Goal: Task Accomplishment & Management: Use online tool/utility

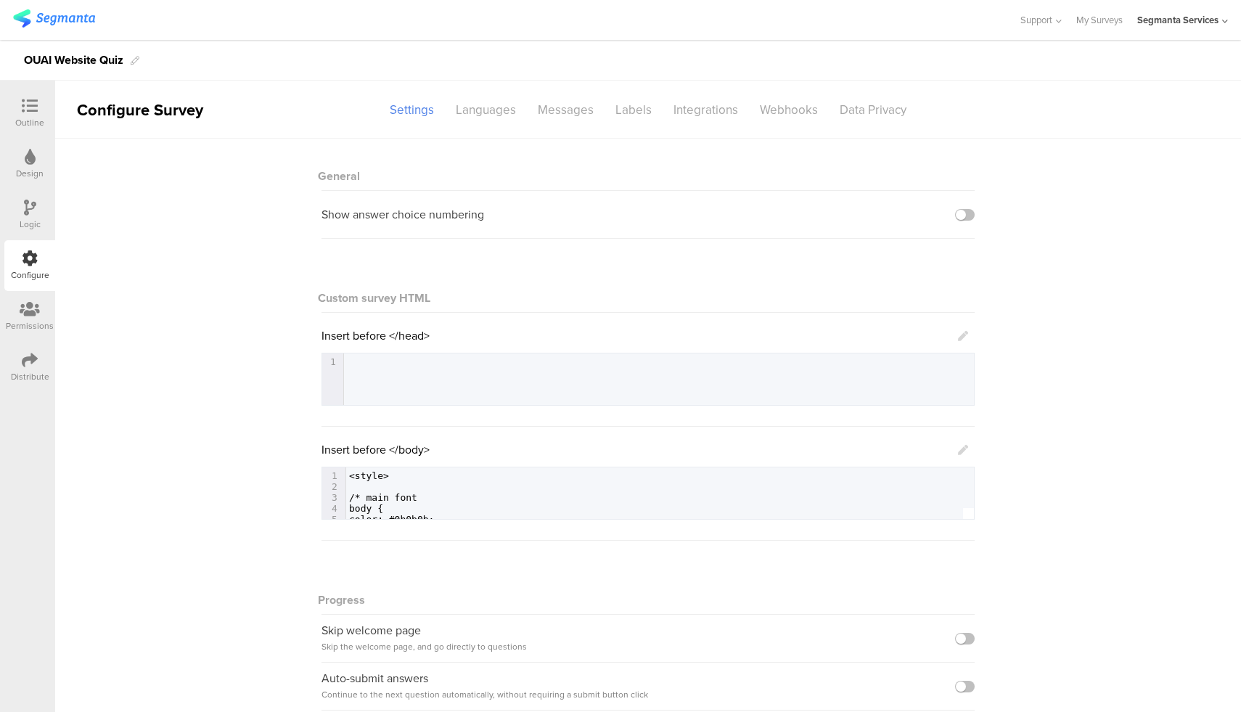
click at [14, 107] on div "Outline" at bounding box center [29, 113] width 51 height 51
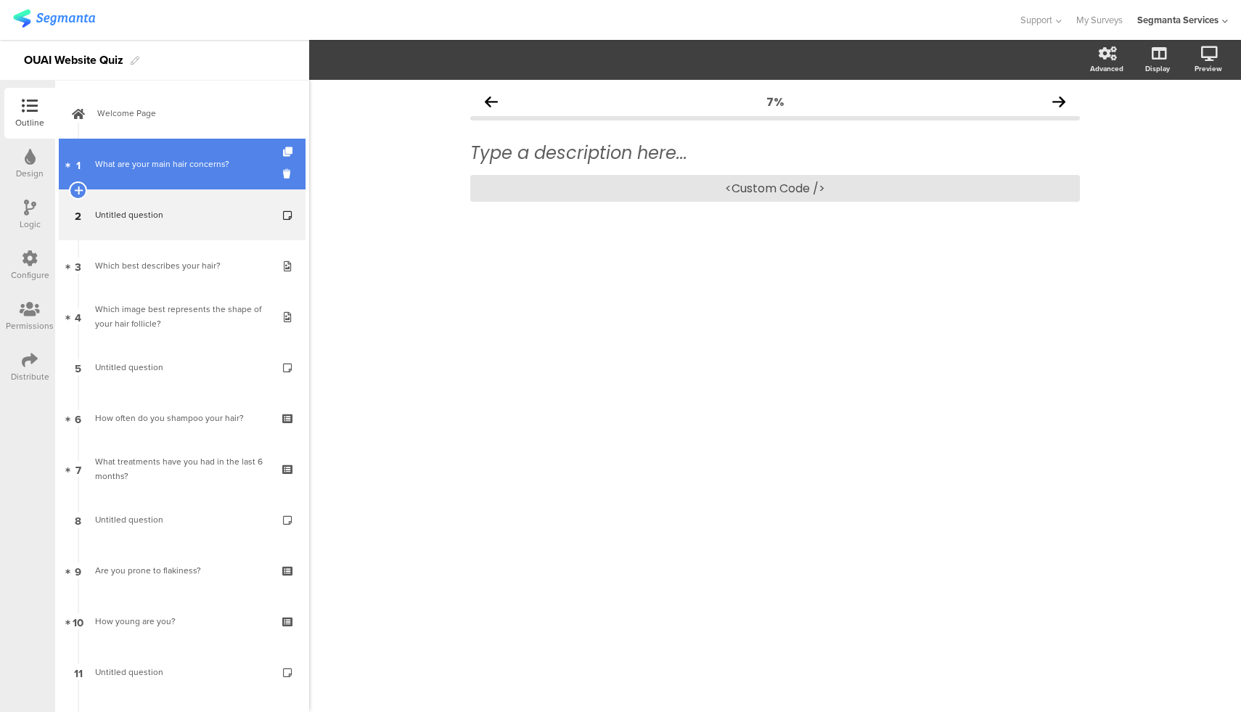
click at [168, 169] on div "What are your main hair concerns?" at bounding box center [181, 164] width 173 height 15
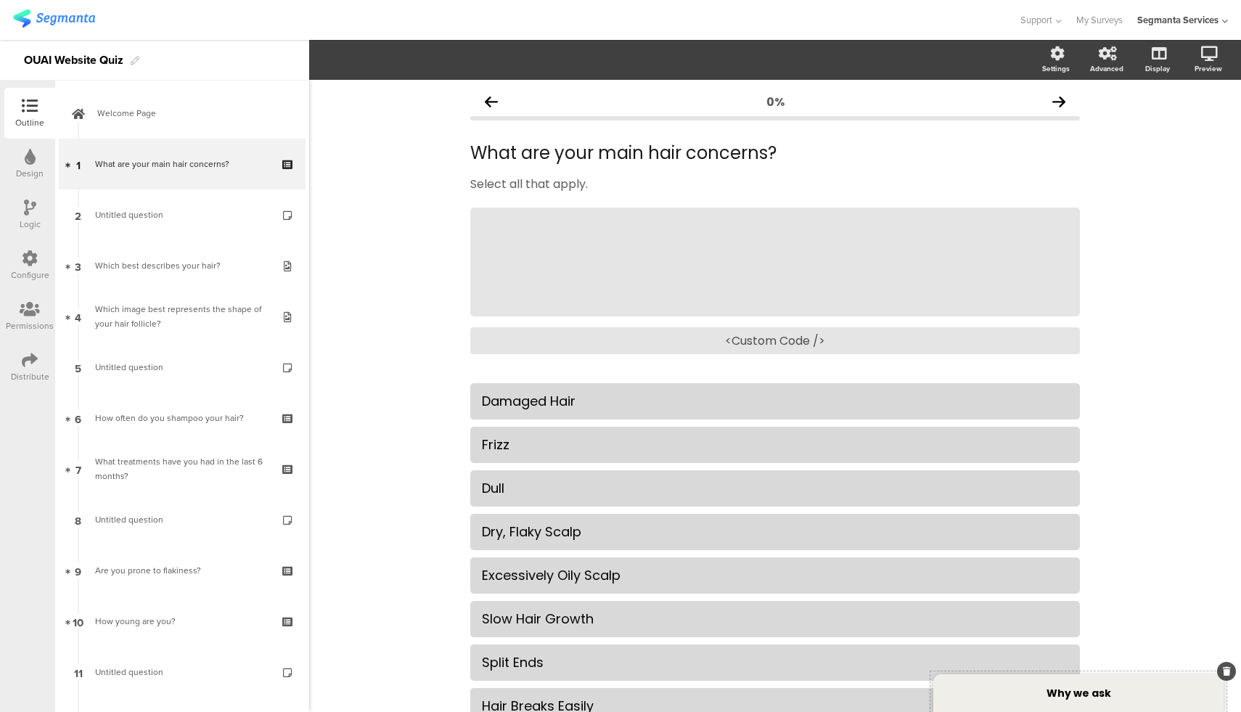
click at [1126, 708] on div "Why we ask" at bounding box center [1078, 693] width 290 height 38
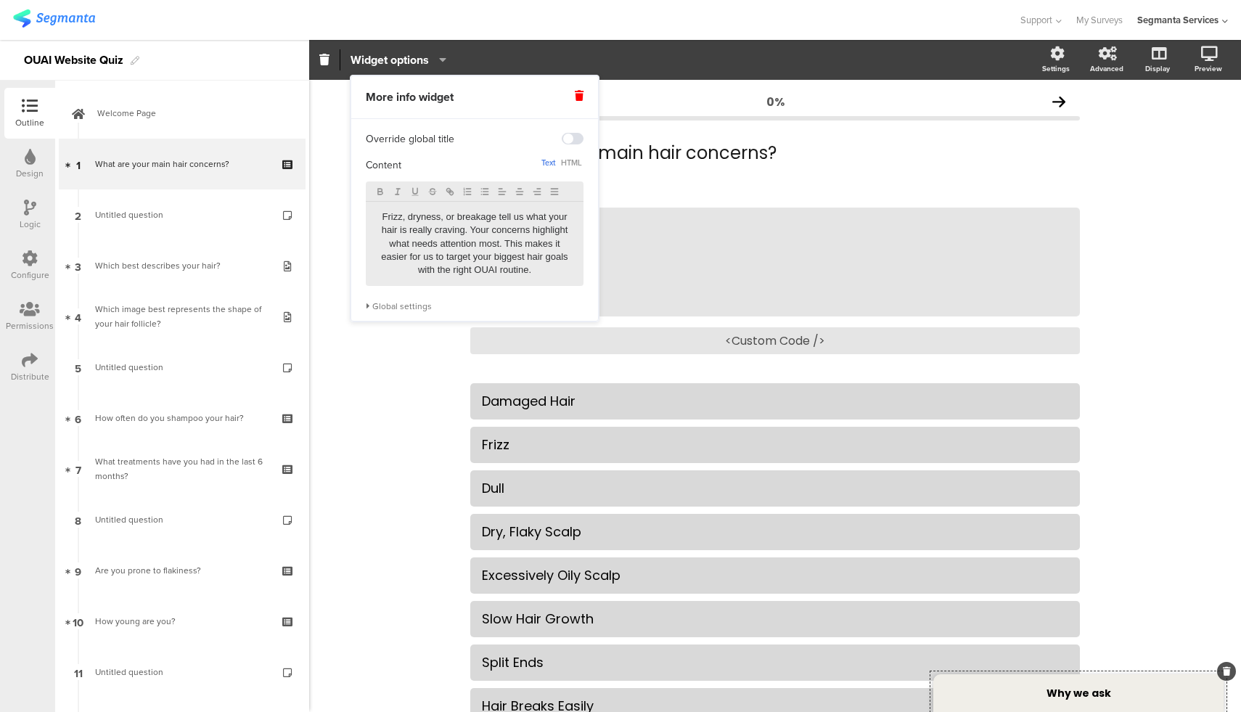
click at [396, 311] on div "Global settings" at bounding box center [475, 306] width 218 height 12
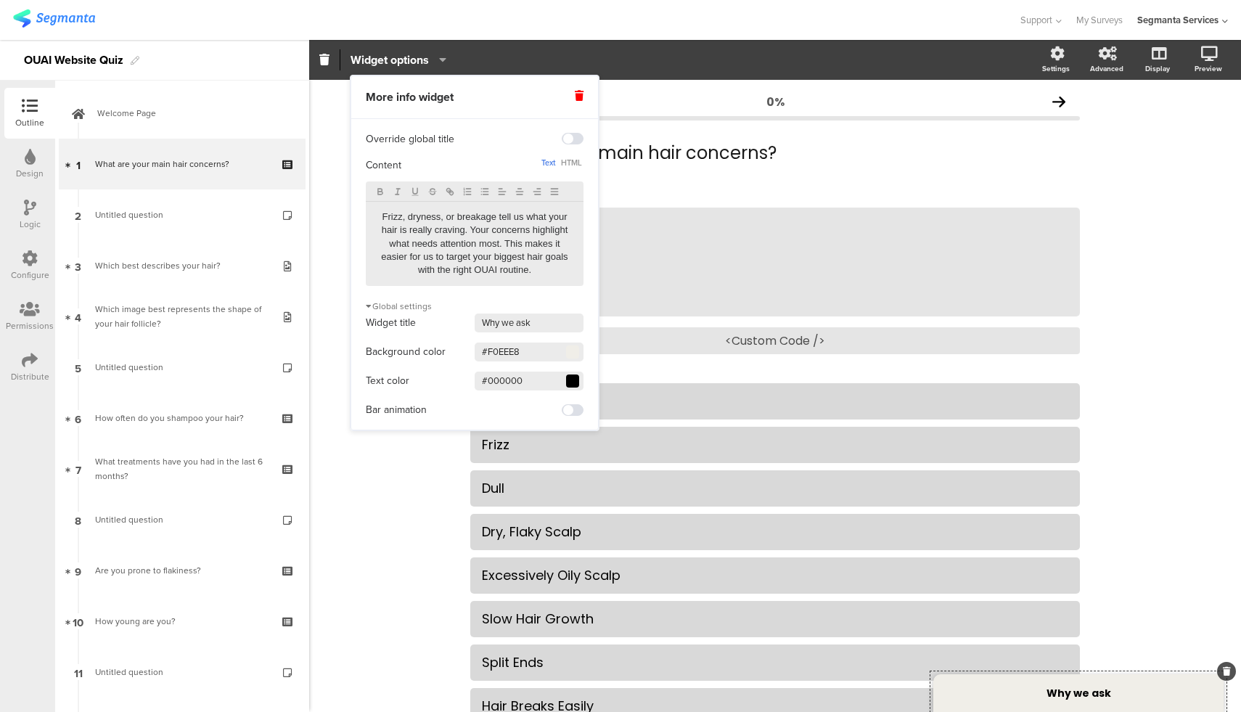
drag, startPoint x: 531, startPoint y: 351, endPoint x: 457, endPoint y: 349, distance: 74.0
click at [457, 349] on div "Background color #F0EEE8 Clear OK" at bounding box center [475, 352] width 218 height 22
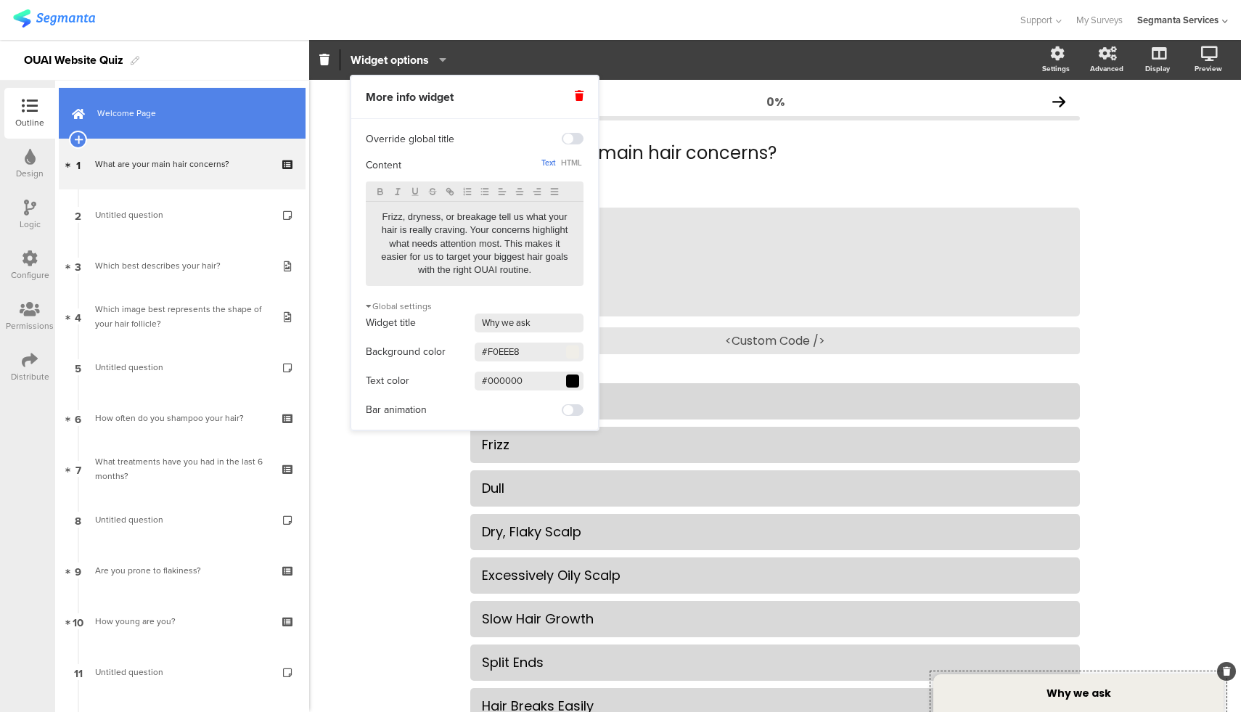
click at [146, 126] on link "Welcome Page" at bounding box center [182, 113] width 247 height 51
